Goal: Find specific page/section: Find specific page/section

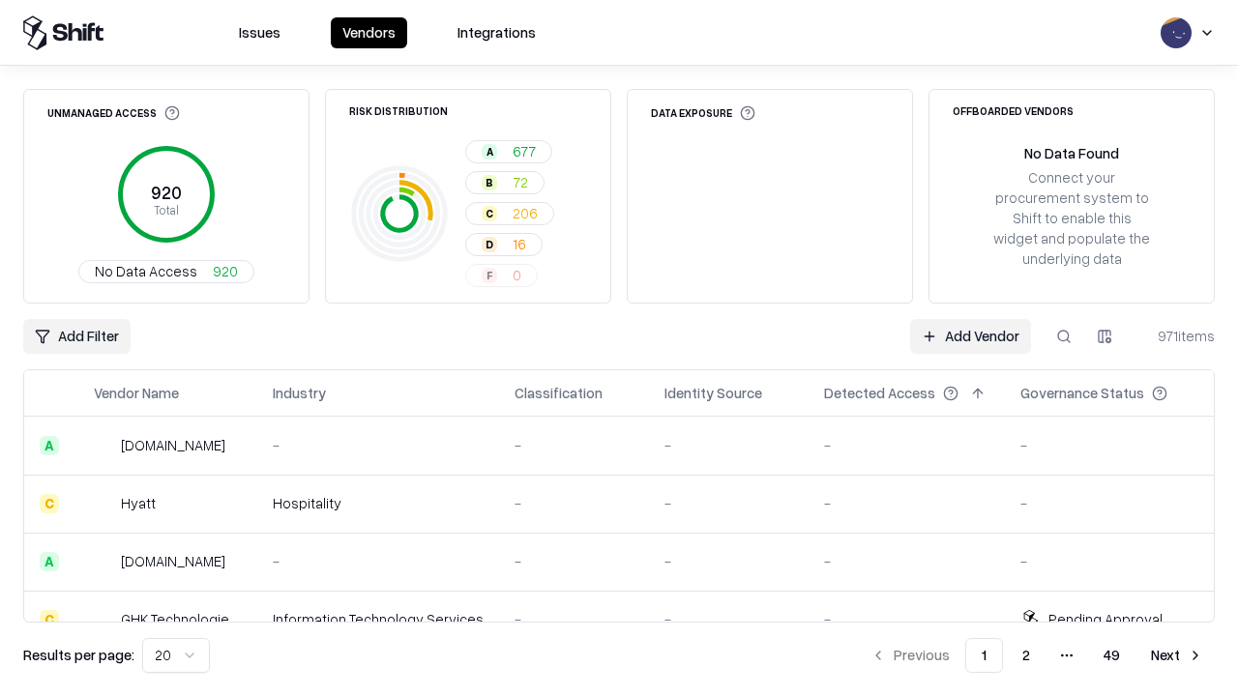
click at [619, 348] on div "Add Filter Add Vendor 971 items" at bounding box center [619, 336] width 1192 height 35
click at [76, 337] on html "Issues Vendors Integrations Unmanaged Access 920 Total No Data Access 920 Risk …" at bounding box center [619, 348] width 1238 height 696
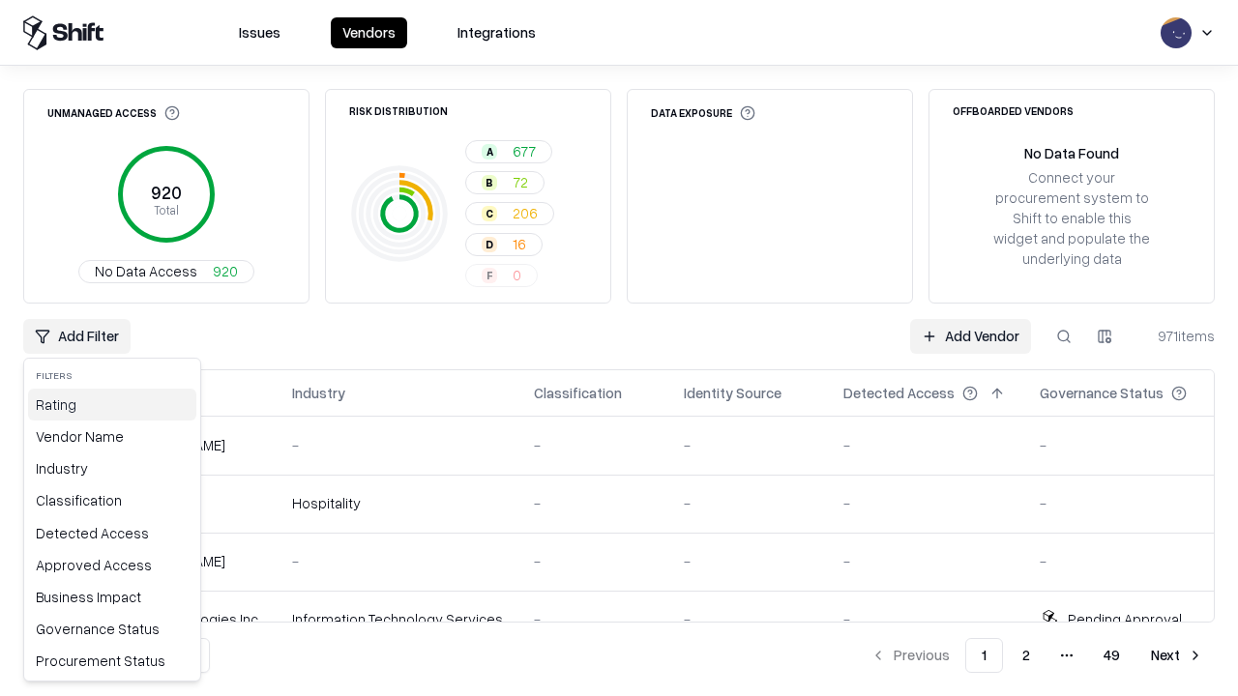
click at [112, 404] on div "Rating" at bounding box center [112, 405] width 168 height 32
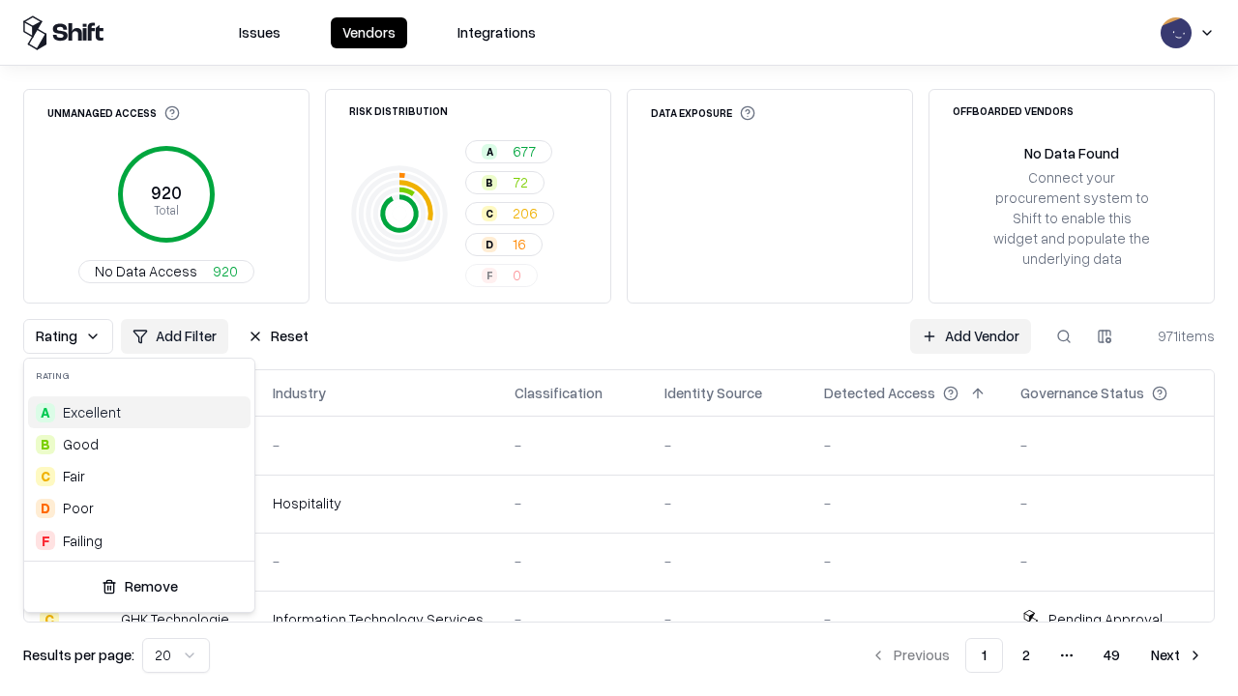
click at [619, 348] on html "Issues Vendors Integrations Unmanaged Access 920 Total No Data Access 920 Risk …" at bounding box center [619, 348] width 1238 height 696
click at [619, 348] on div "Rating Add Filter Reset Add Vendor 971 items" at bounding box center [619, 336] width 1192 height 35
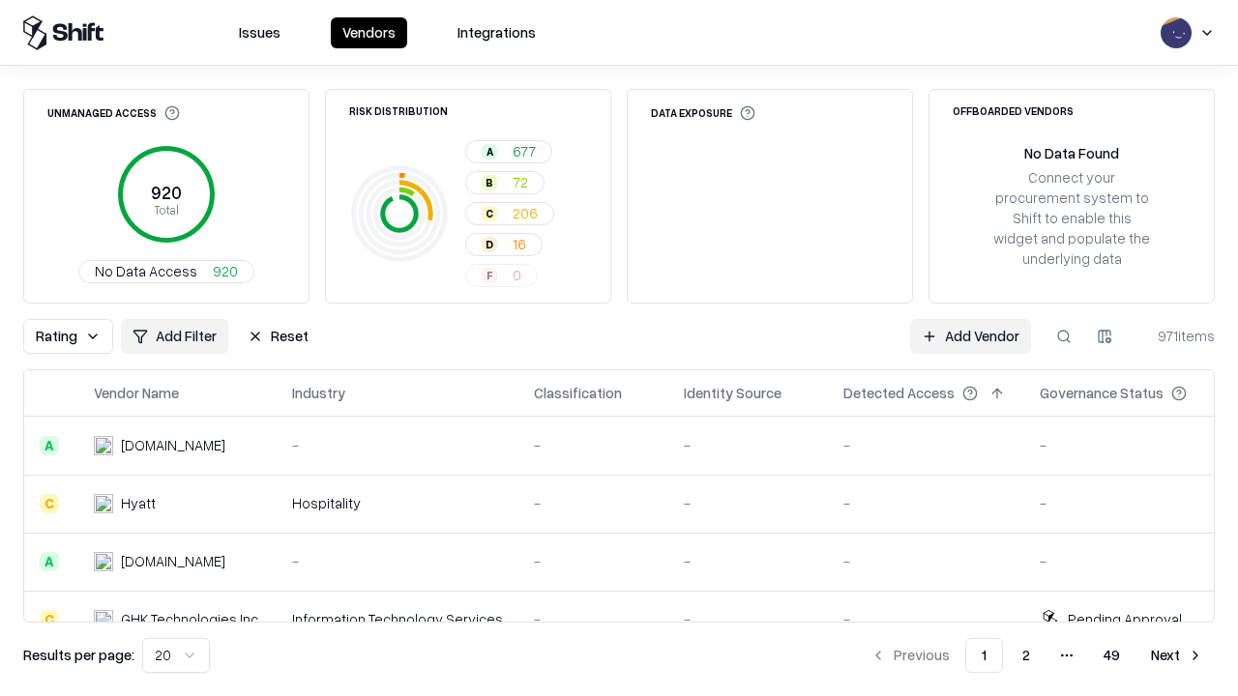
click at [278, 337] on button "Reset" at bounding box center [278, 336] width 84 height 35
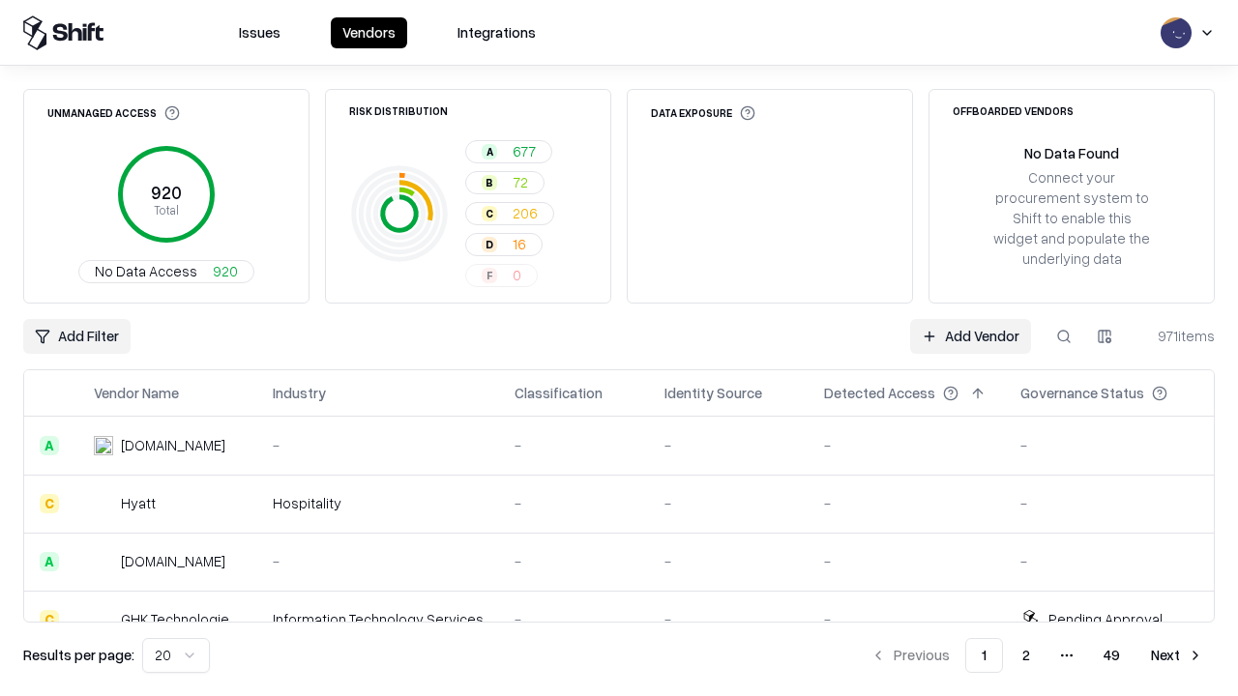
click at [619, 348] on div "Add Filter Add Vendor 971 items" at bounding box center [619, 336] width 1192 height 35
click at [76, 337] on html "Issues Vendors Integrations Unmanaged Access 920 Total No Data Access 920 Risk …" at bounding box center [619, 348] width 1238 height 696
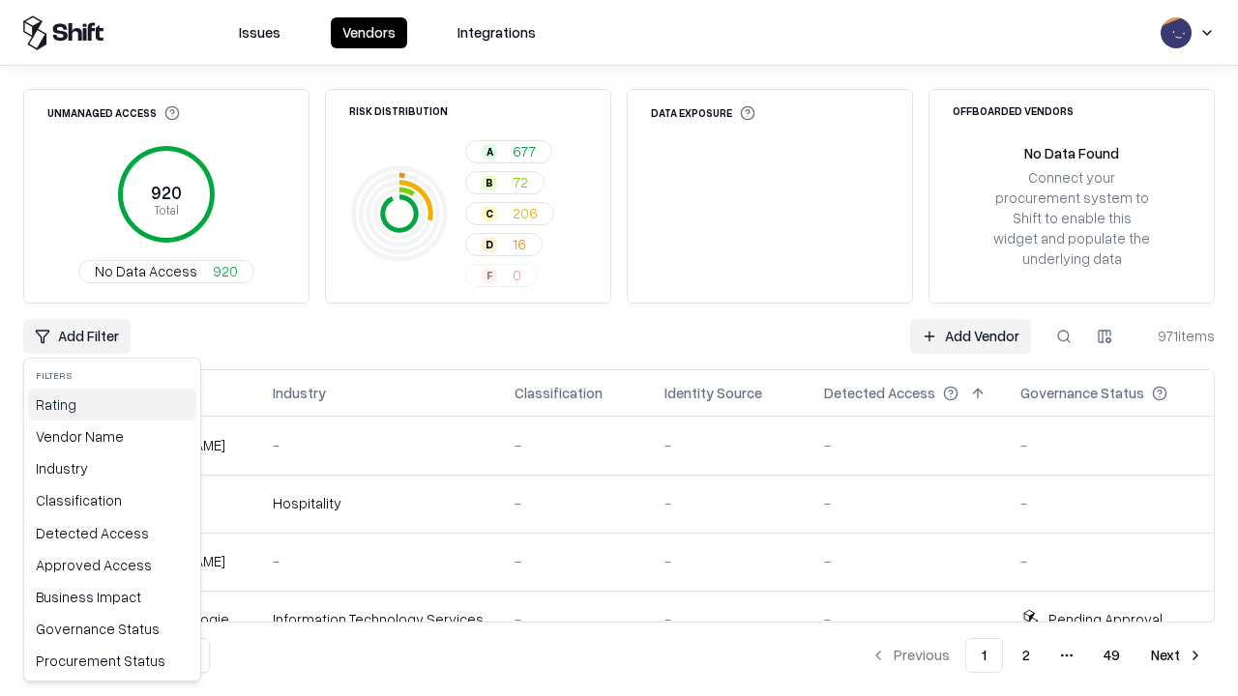
click at [112, 404] on div "Rating" at bounding box center [112, 405] width 168 height 32
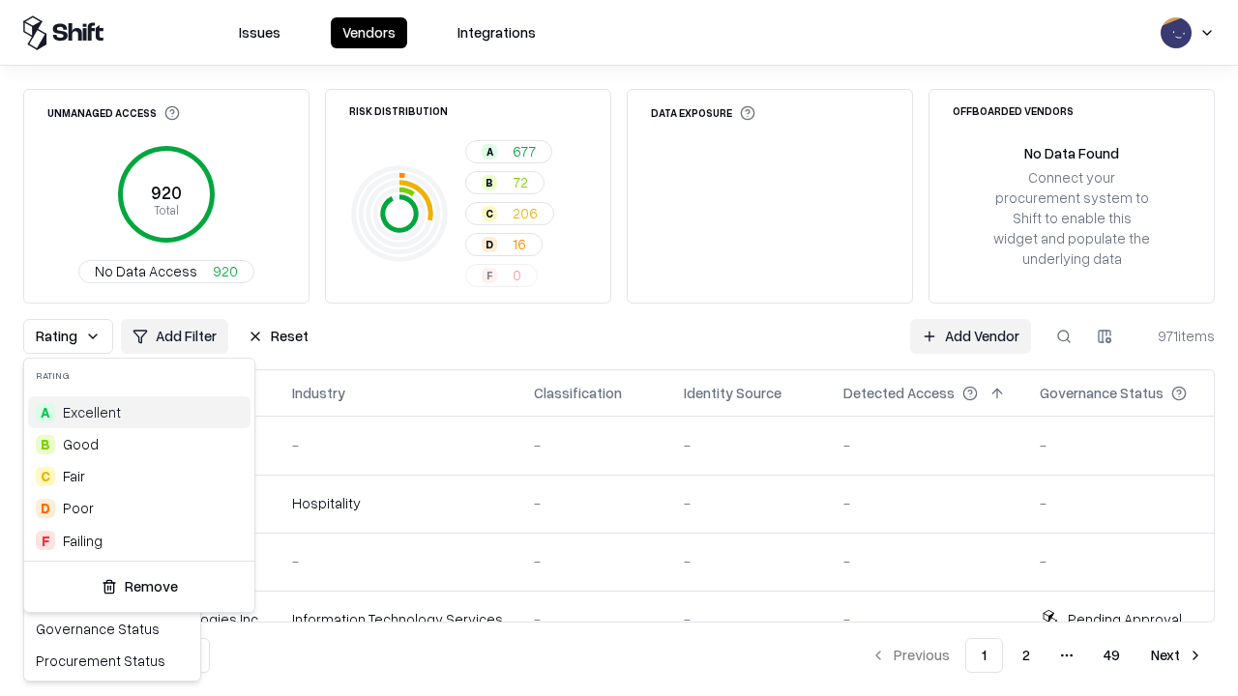
click at [139, 444] on div "B Good" at bounding box center [139, 444] width 222 height 32
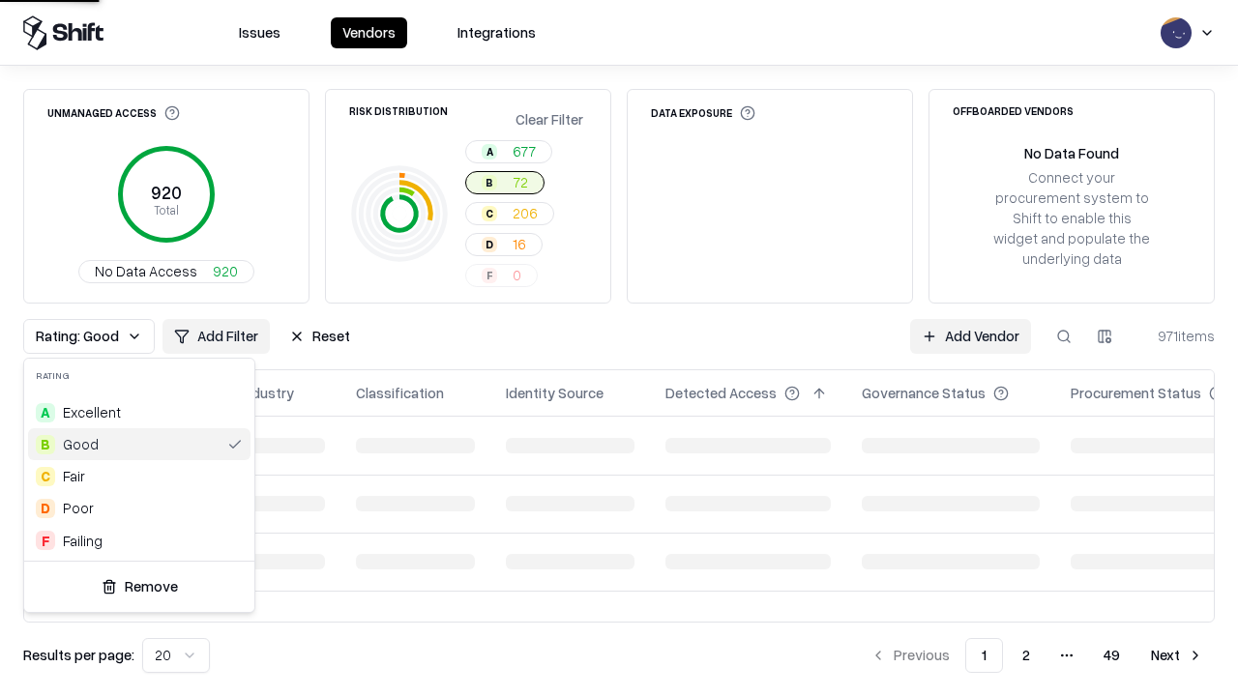
click at [619, 348] on html "Issues Vendors Integrations Unmanaged Access 920 Total No Data Access 920 Risk …" at bounding box center [619, 348] width 1238 height 696
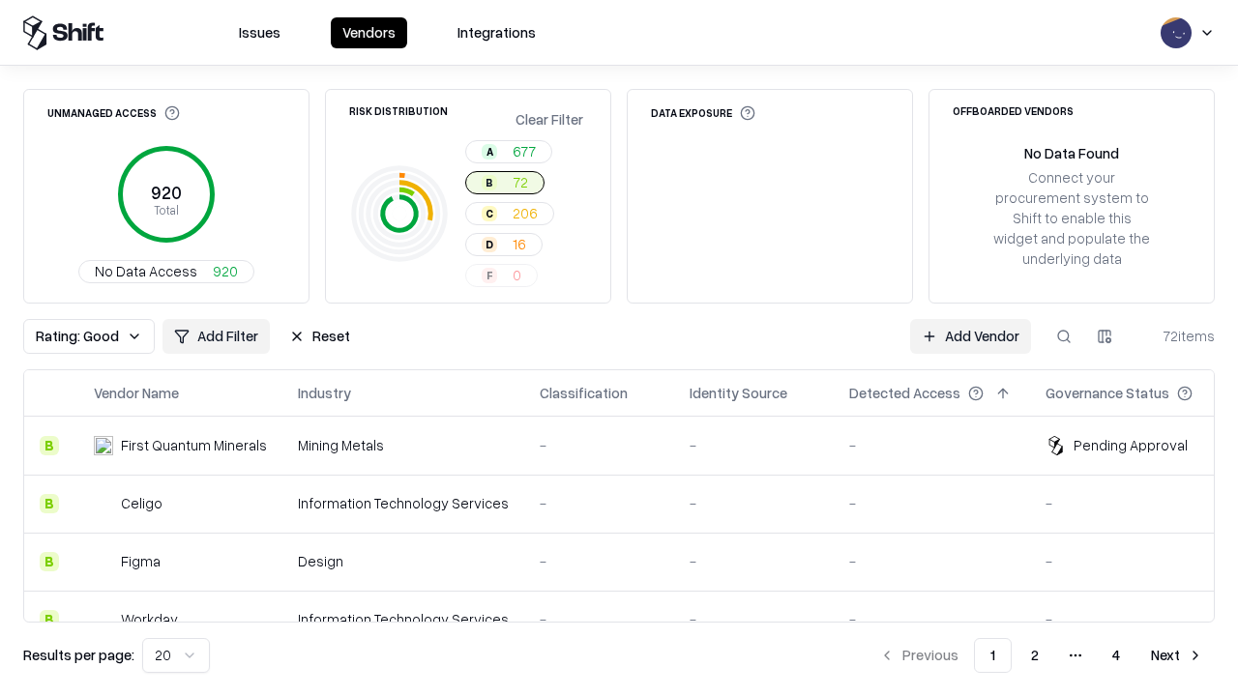
click at [619, 348] on div "Rating: Good Add Filter Reset Add Vendor 72 items" at bounding box center [619, 336] width 1192 height 35
click at [319, 337] on button "Reset" at bounding box center [320, 336] width 84 height 35
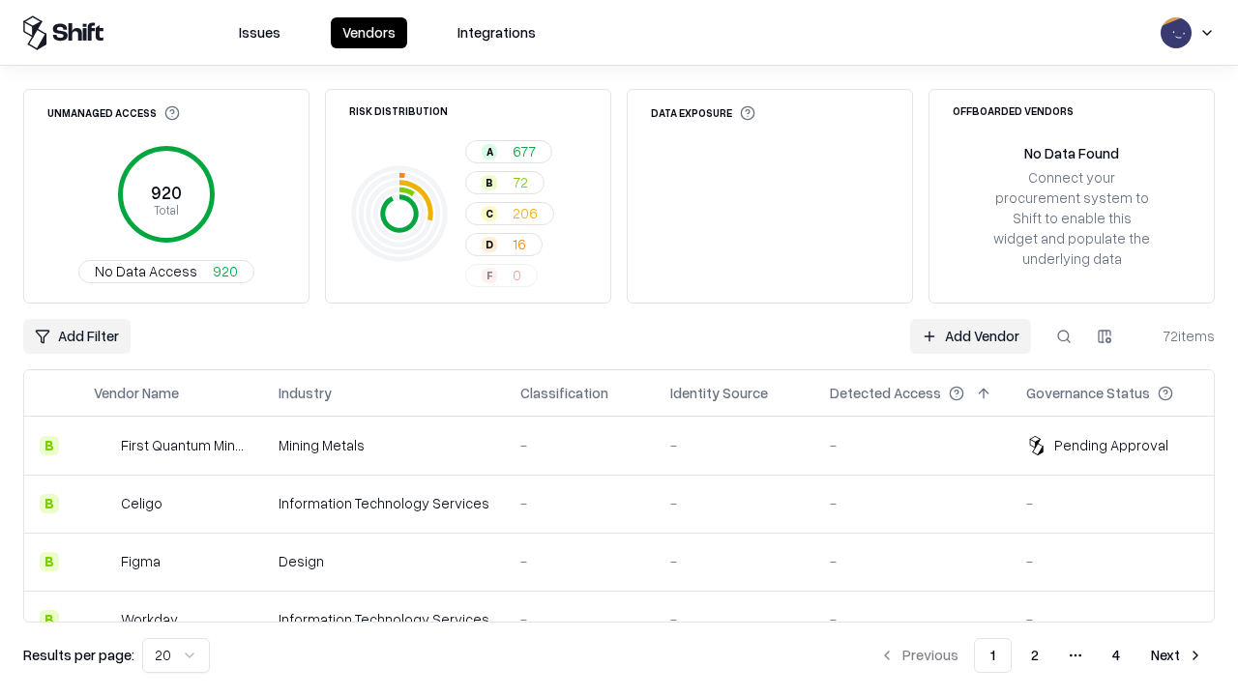
click at [619, 348] on div "Add Filter Add Vendor 72 items" at bounding box center [619, 336] width 1192 height 35
click at [76, 337] on html "Issues Vendors Integrations Unmanaged Access 920 Total No Data Access 920 Risk …" at bounding box center [619, 348] width 1238 height 696
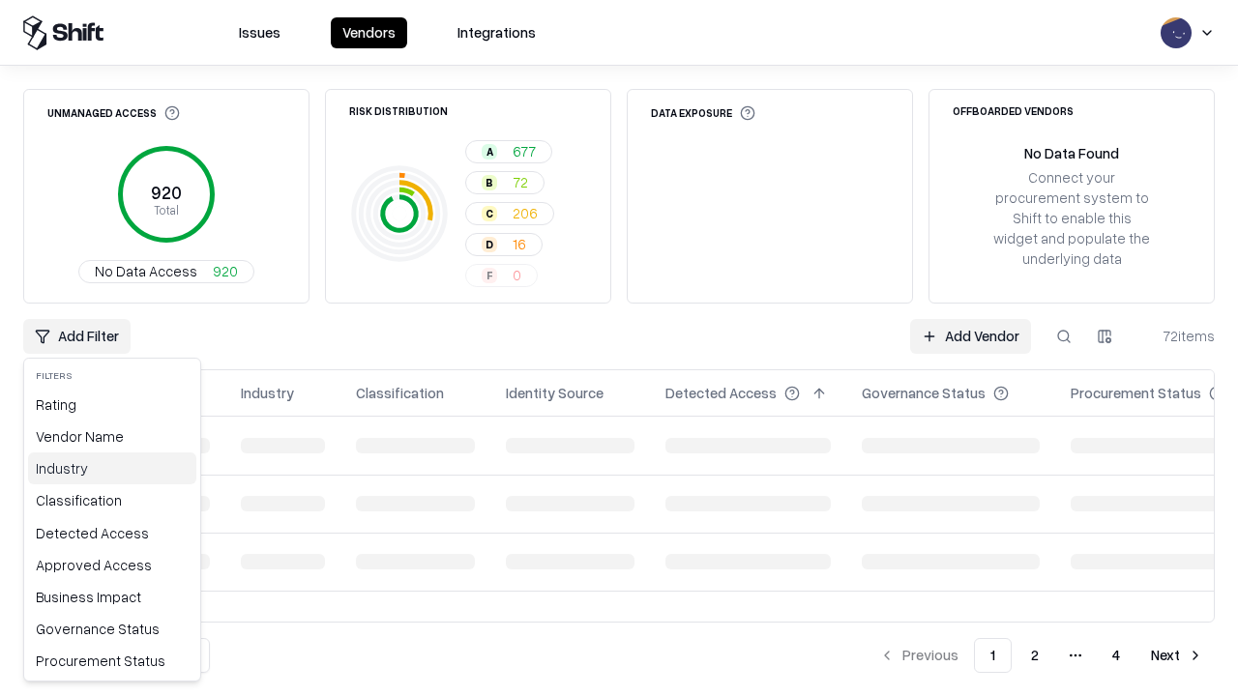
click at [112, 468] on div "Industry" at bounding box center [112, 469] width 168 height 32
